Goal: Task Accomplishment & Management: Complete application form

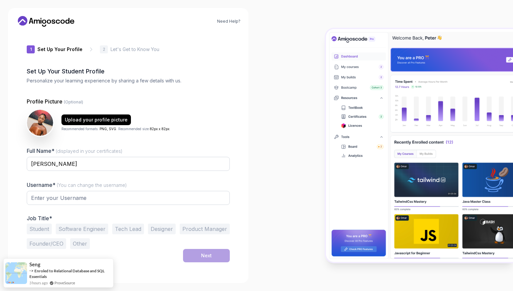
type input "eagermustangd35d0"
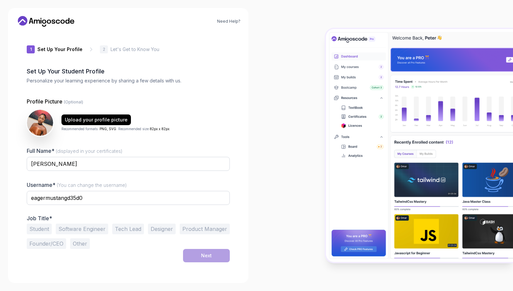
click at [47, 232] on button "Student" at bounding box center [39, 229] width 25 height 11
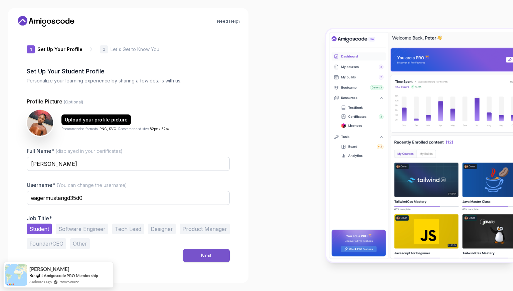
click at [199, 253] on button "Next" at bounding box center [206, 255] width 47 height 13
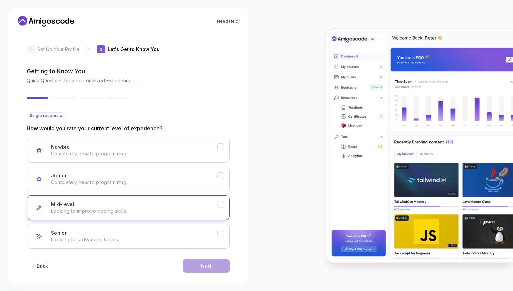
click at [167, 211] on p "Looking to improve coding skills." at bounding box center [134, 211] width 166 height 7
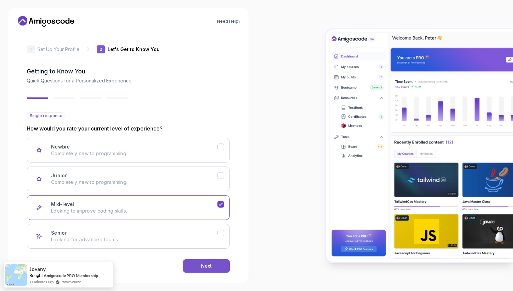
click at [214, 268] on button "Next" at bounding box center [206, 266] width 47 height 13
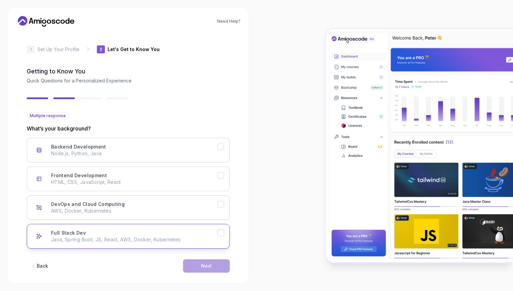
click at [220, 236] on button "Full Stack Dev Java, Spring Boot, JS, React, AWS, Docker, Kubernetes" at bounding box center [128, 236] width 203 height 25
click at [223, 263] on button "Next" at bounding box center [206, 266] width 47 height 13
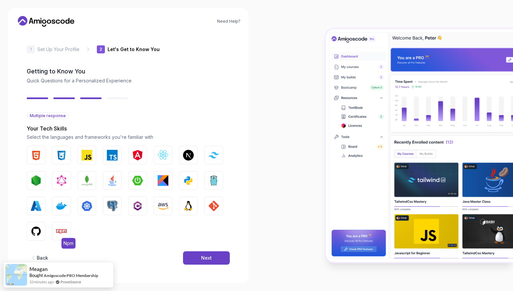
click at [61, 233] on img "button" at bounding box center [61, 231] width 11 height 11
click at [34, 161] on button "HTML" at bounding box center [36, 155] width 19 height 19
click at [89, 160] on button "JavaScript" at bounding box center [87, 155] width 19 height 19
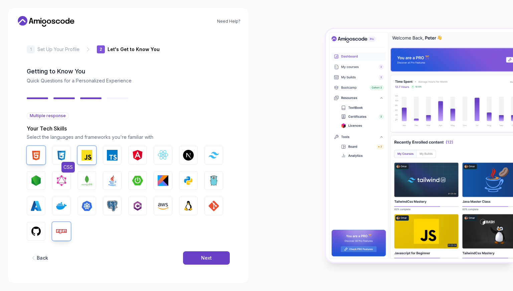
click at [56, 161] on button "CSS" at bounding box center [61, 155] width 19 height 19
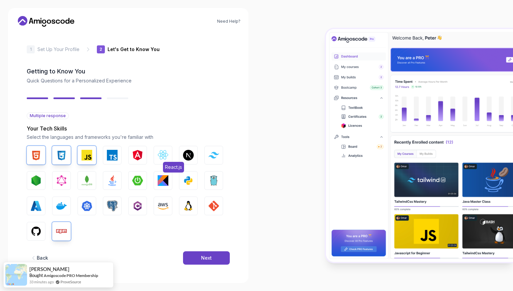
click at [167, 157] on img "button" at bounding box center [163, 155] width 11 height 11
click at [44, 184] on button "Node.js" at bounding box center [36, 180] width 19 height 19
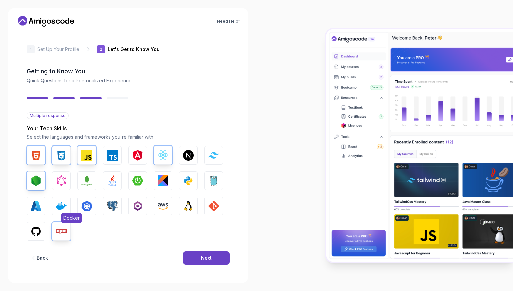
click at [63, 202] on img "button" at bounding box center [61, 206] width 11 height 11
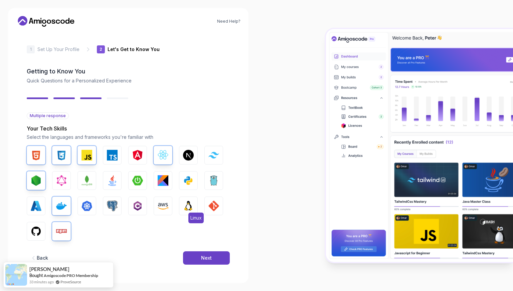
click at [187, 202] on img "button" at bounding box center [188, 206] width 11 height 11
click at [210, 203] on img "button" at bounding box center [213, 206] width 11 height 11
click at [186, 177] on img "button" at bounding box center [188, 180] width 11 height 11
click at [116, 176] on img "button" at bounding box center [112, 180] width 11 height 11
click at [34, 226] on img "button" at bounding box center [36, 231] width 11 height 11
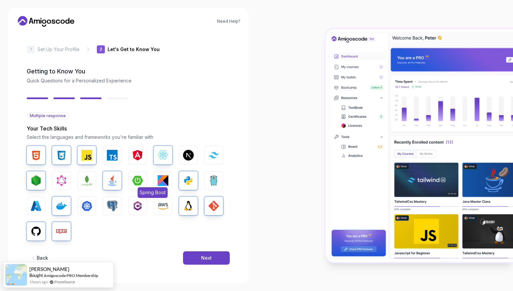
click at [142, 174] on button "Spring Boot" at bounding box center [137, 180] width 19 height 19
click at [89, 178] on img "button" at bounding box center [87, 180] width 11 height 11
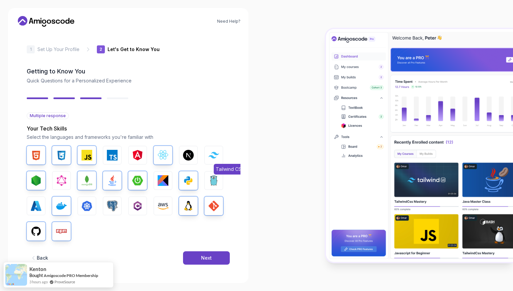
click at [208, 163] on button "Tailwind CSS" at bounding box center [213, 155] width 19 height 19
click at [185, 158] on img "button" at bounding box center [188, 155] width 11 height 11
click at [211, 255] on div "Next" at bounding box center [206, 258] width 11 height 7
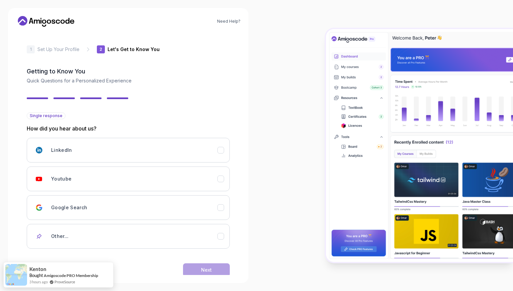
scroll to position [12, 0]
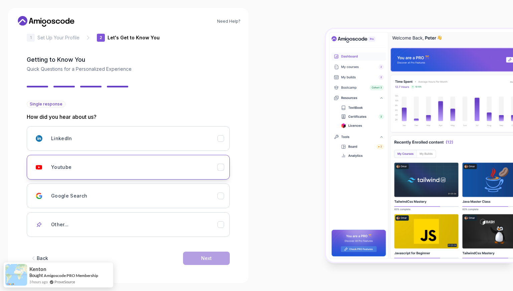
click at [184, 173] on div "Youtube" at bounding box center [134, 167] width 166 height 13
click at [214, 257] on button "Next" at bounding box center [206, 258] width 47 height 13
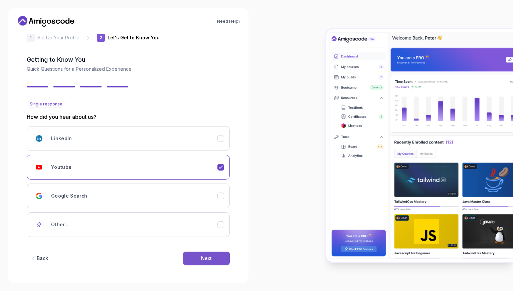
click at [214, 257] on button "Next" at bounding box center [206, 258] width 47 height 13
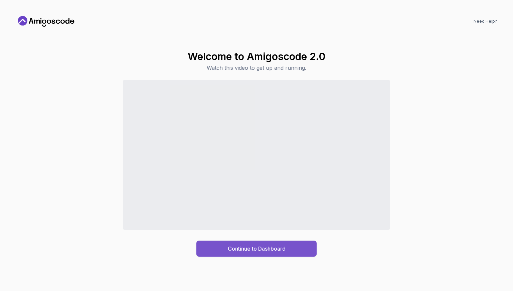
click at [266, 247] on div "Continue to Dashboard" at bounding box center [257, 249] width 58 height 8
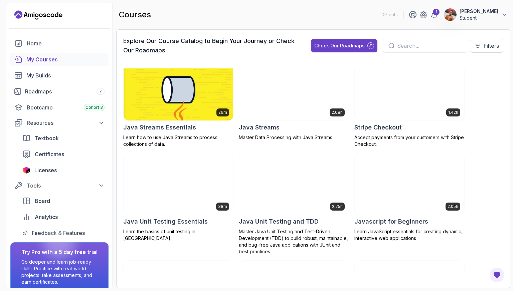
scroll to position [714, 0]
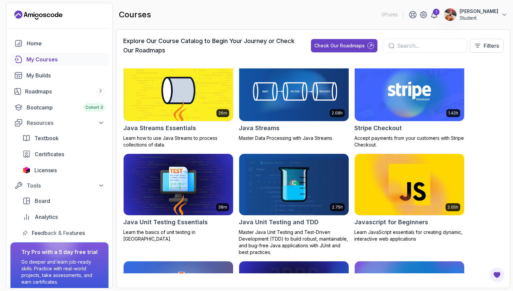
click at [61, 22] on div at bounding box center [59, 28] width 106 height 16
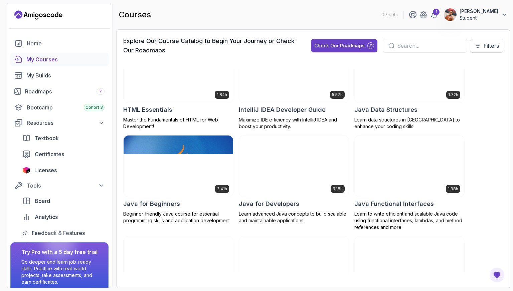
scroll to position [433, 0]
